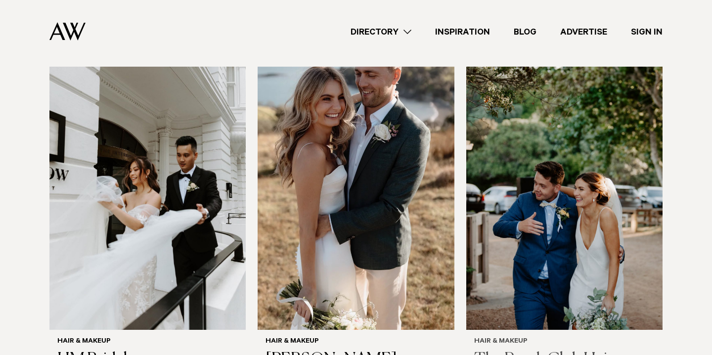
scroll to position [626, 0]
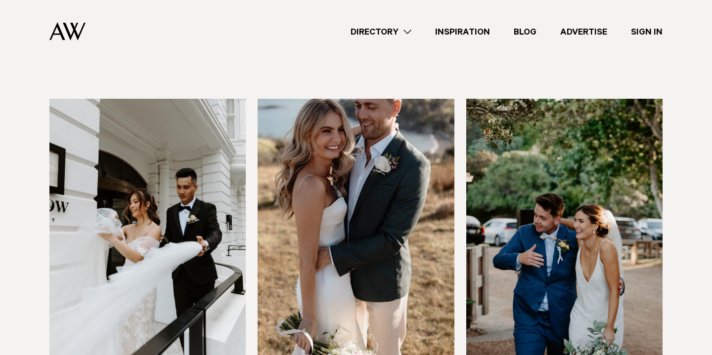
click at [382, 166] on img at bounding box center [356, 231] width 196 height 264
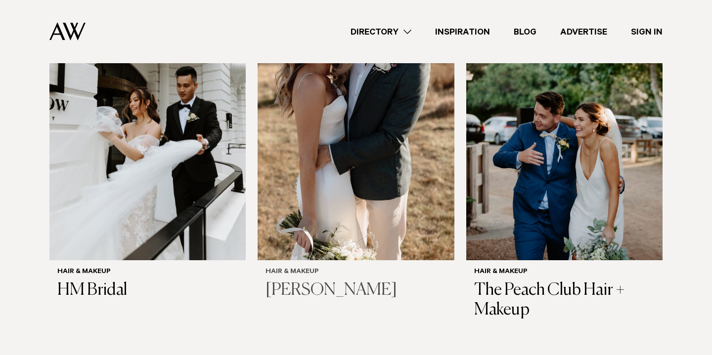
scroll to position [730, 0]
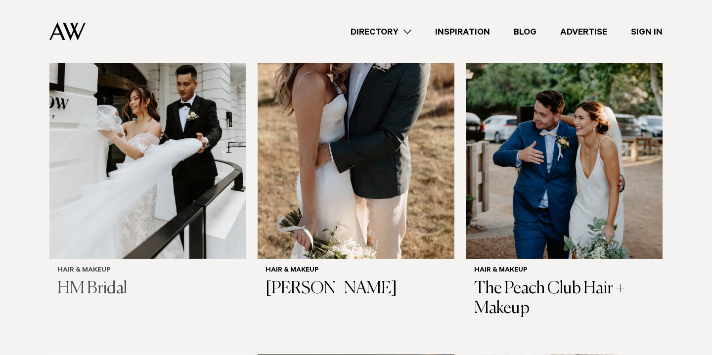
click at [195, 204] on img at bounding box center [147, 128] width 196 height 264
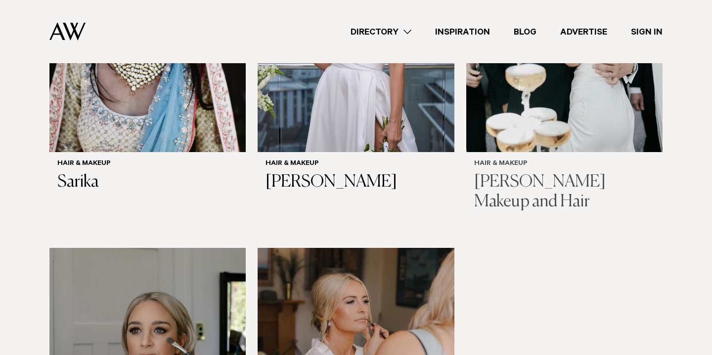
scroll to position [2245, 0]
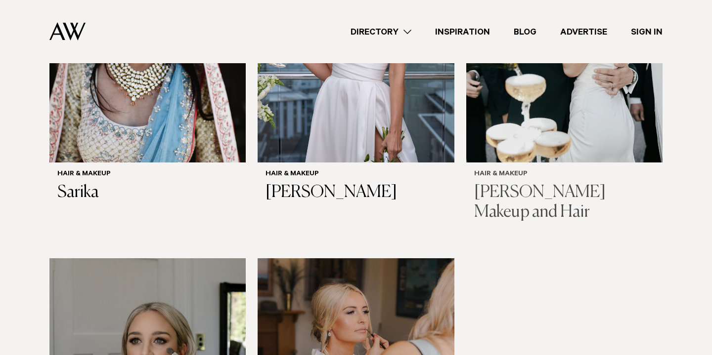
click at [521, 183] on h3 "[PERSON_NAME] Makeup and Hair" at bounding box center [564, 203] width 180 height 41
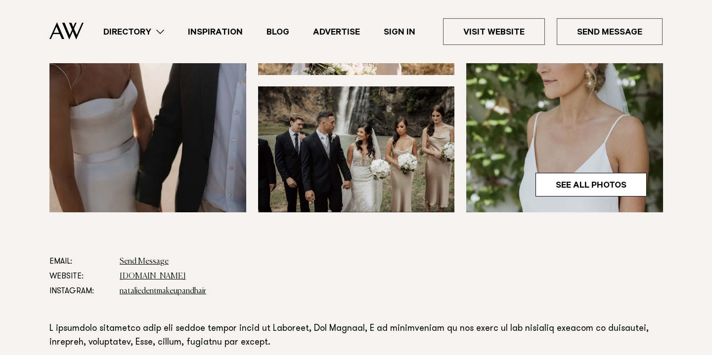
scroll to position [350, 0]
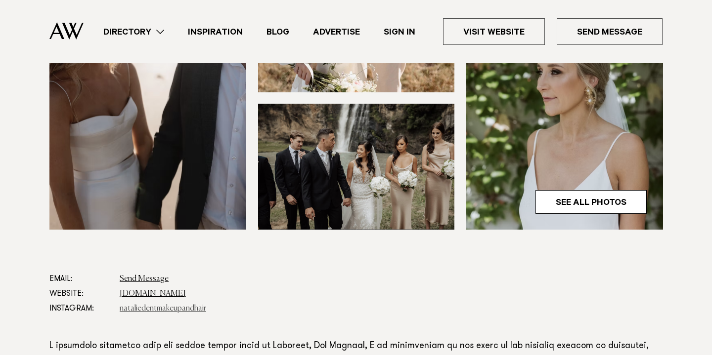
click at [191, 309] on link "nataliedentmakeupandhair" at bounding box center [163, 309] width 87 height 8
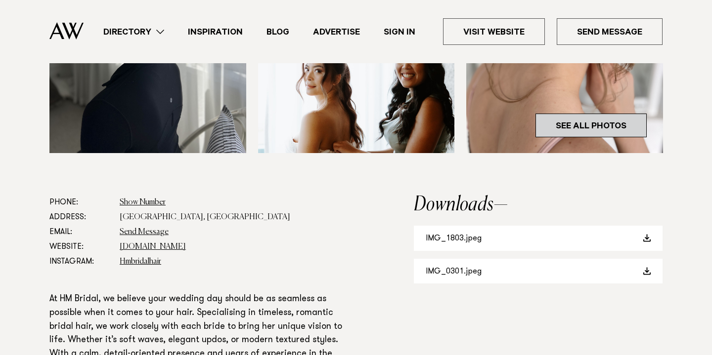
scroll to position [454, 0]
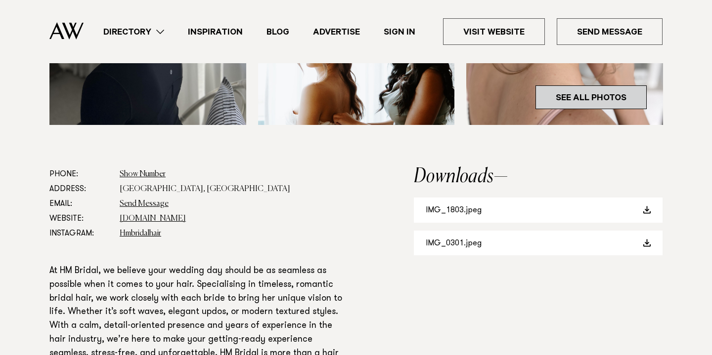
click at [603, 99] on link "See All Photos" at bounding box center [590, 98] width 111 height 24
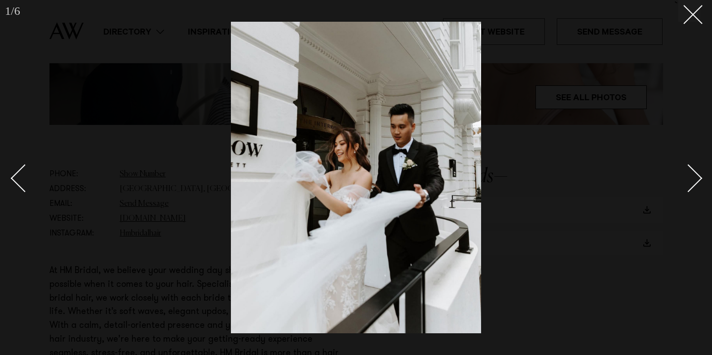
click at [704, 176] on div at bounding box center [356, 177] width 712 height 355
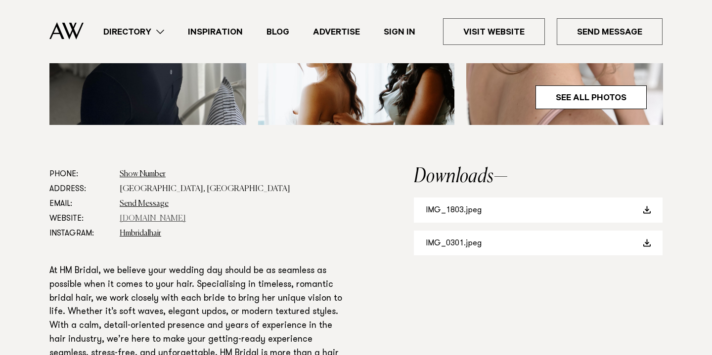
click at [145, 221] on link "hmbridal.co.nz" at bounding box center [153, 219] width 66 height 8
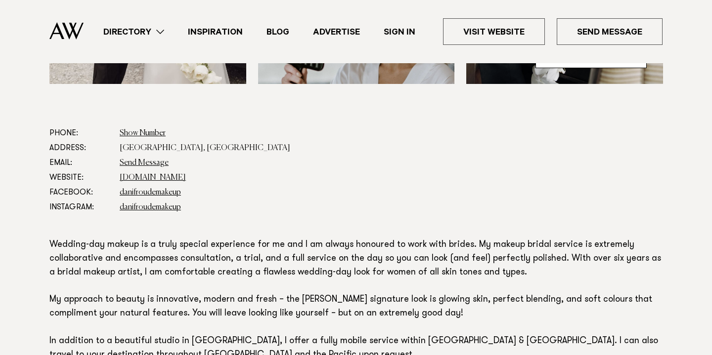
scroll to position [474, 0]
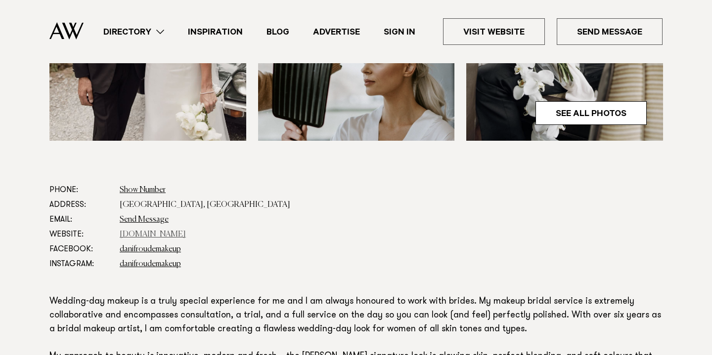
click at [179, 234] on link "[DOMAIN_NAME]" at bounding box center [153, 235] width 66 height 8
